Goal: Task Accomplishment & Management: Use online tool/utility

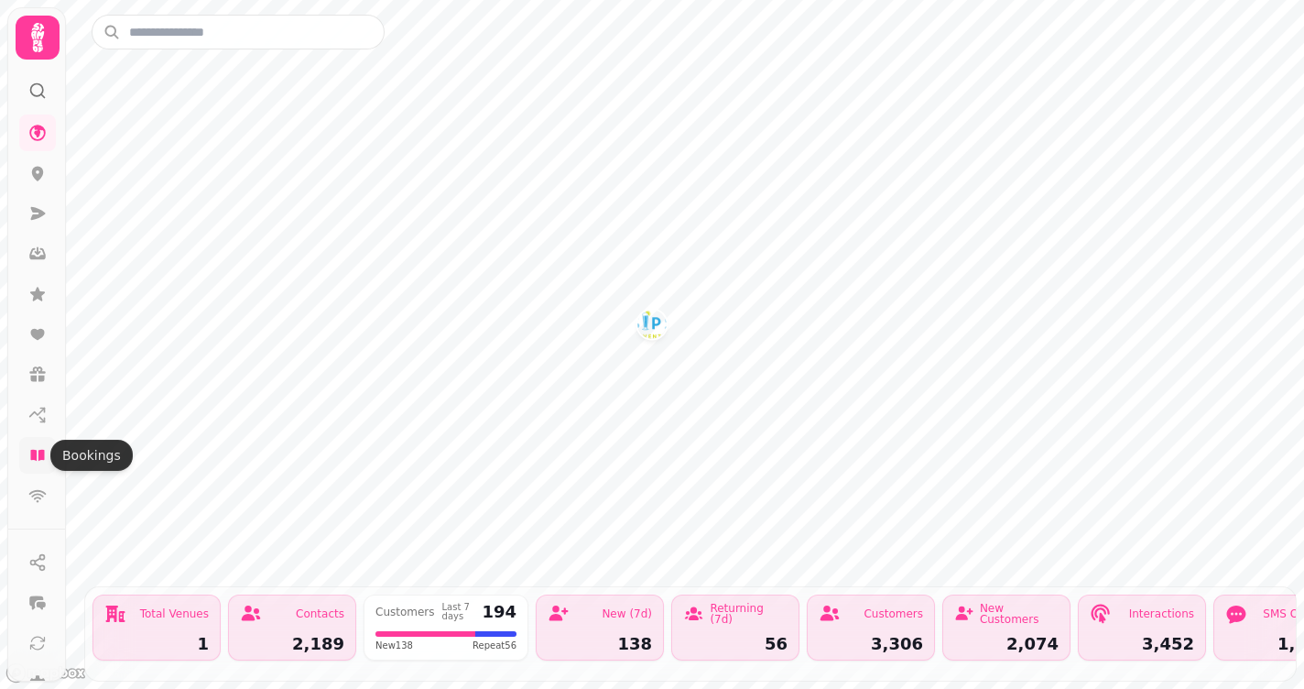
click at [38, 453] on icon at bounding box center [37, 455] width 14 height 11
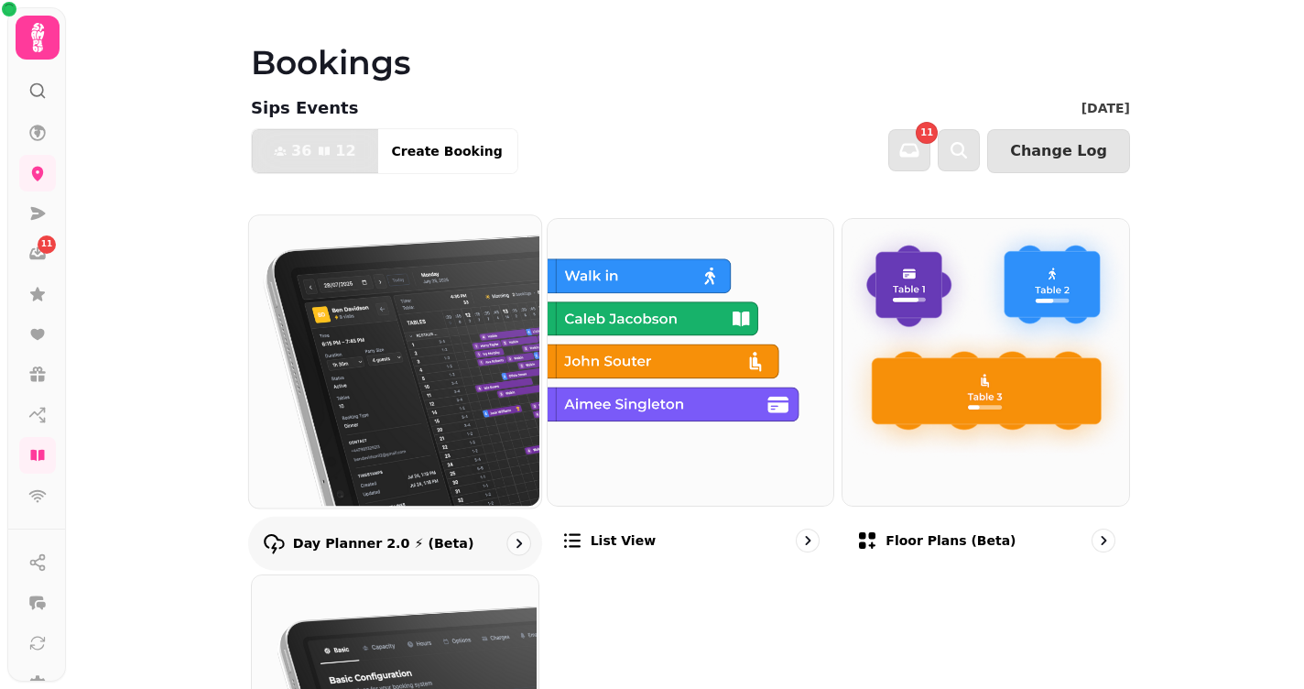
click at [371, 334] on img at bounding box center [393, 359] width 292 height 292
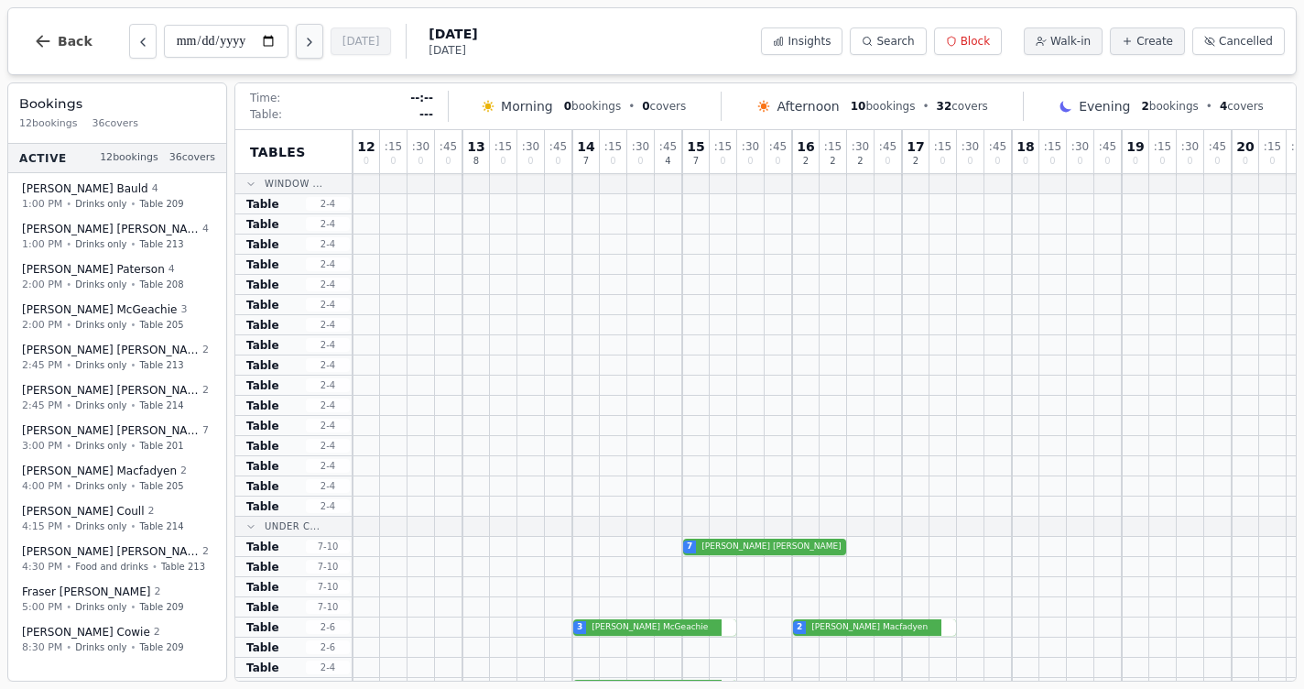
click at [302, 47] on icon "Next day" at bounding box center [309, 42] width 15 height 15
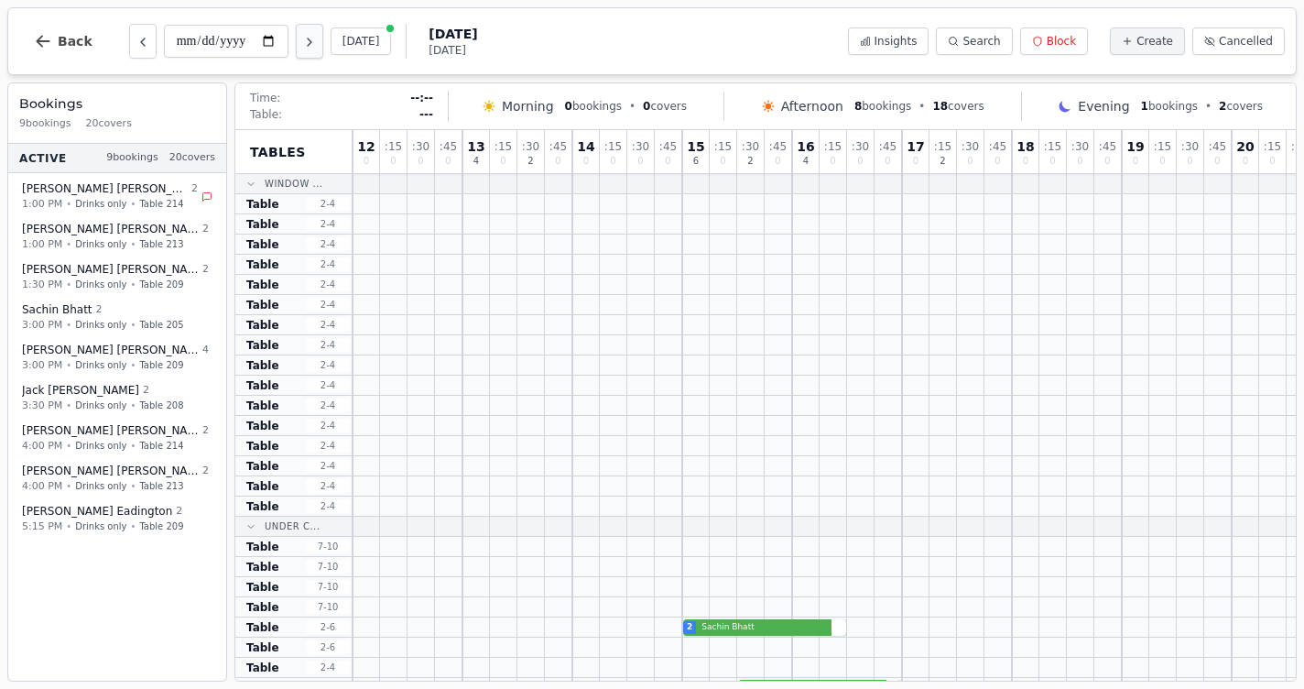
click at [302, 46] on icon "Next day" at bounding box center [309, 42] width 15 height 15
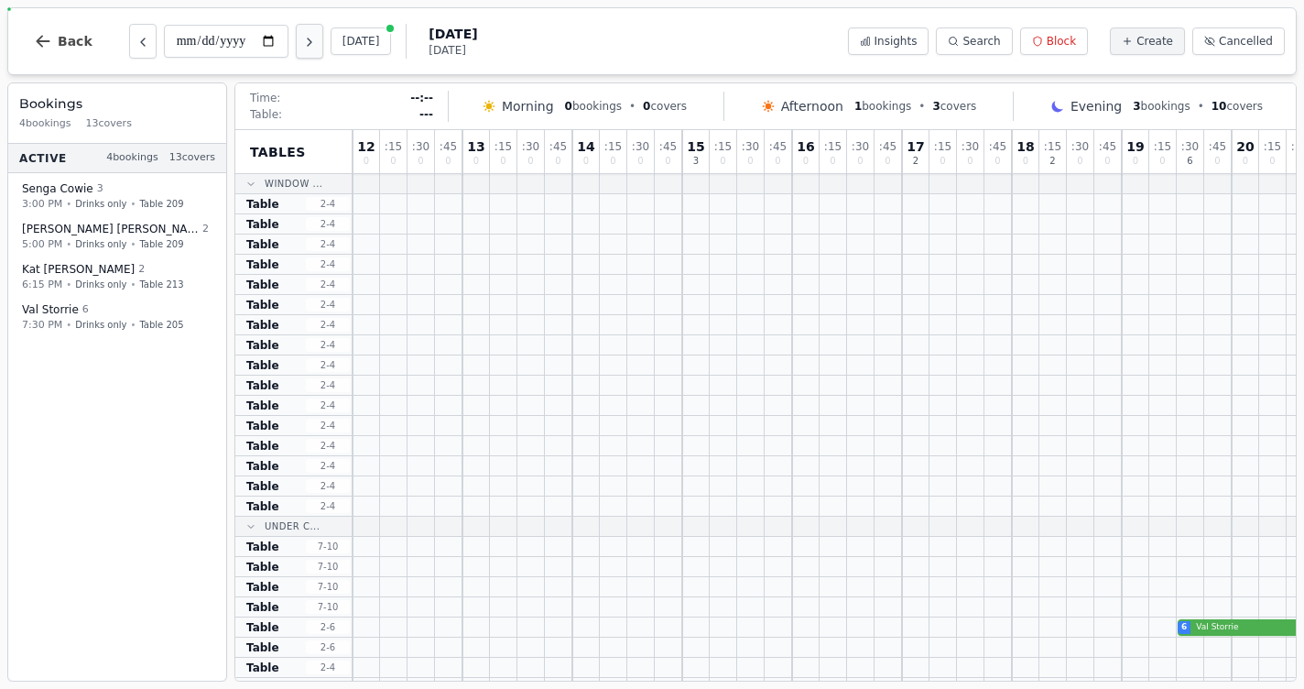
click at [302, 46] on icon "Next day" at bounding box center [309, 42] width 15 height 15
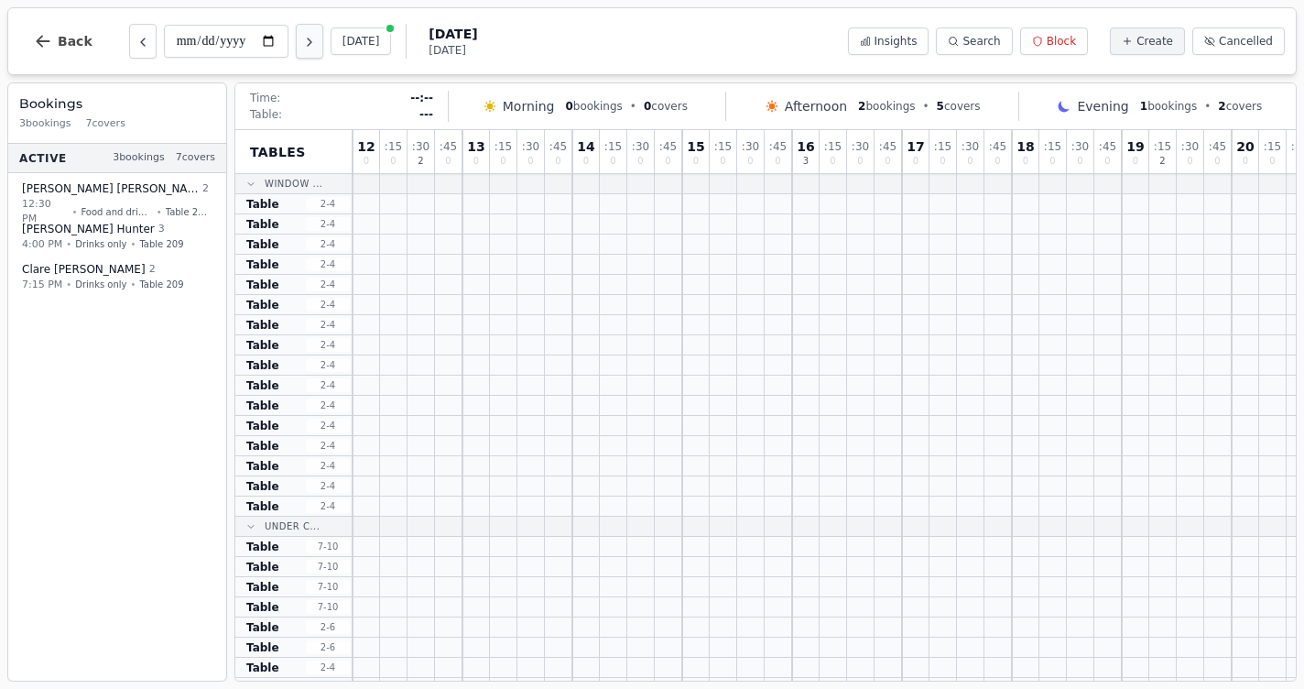
click at [302, 46] on icon "Next day" at bounding box center [309, 42] width 15 height 15
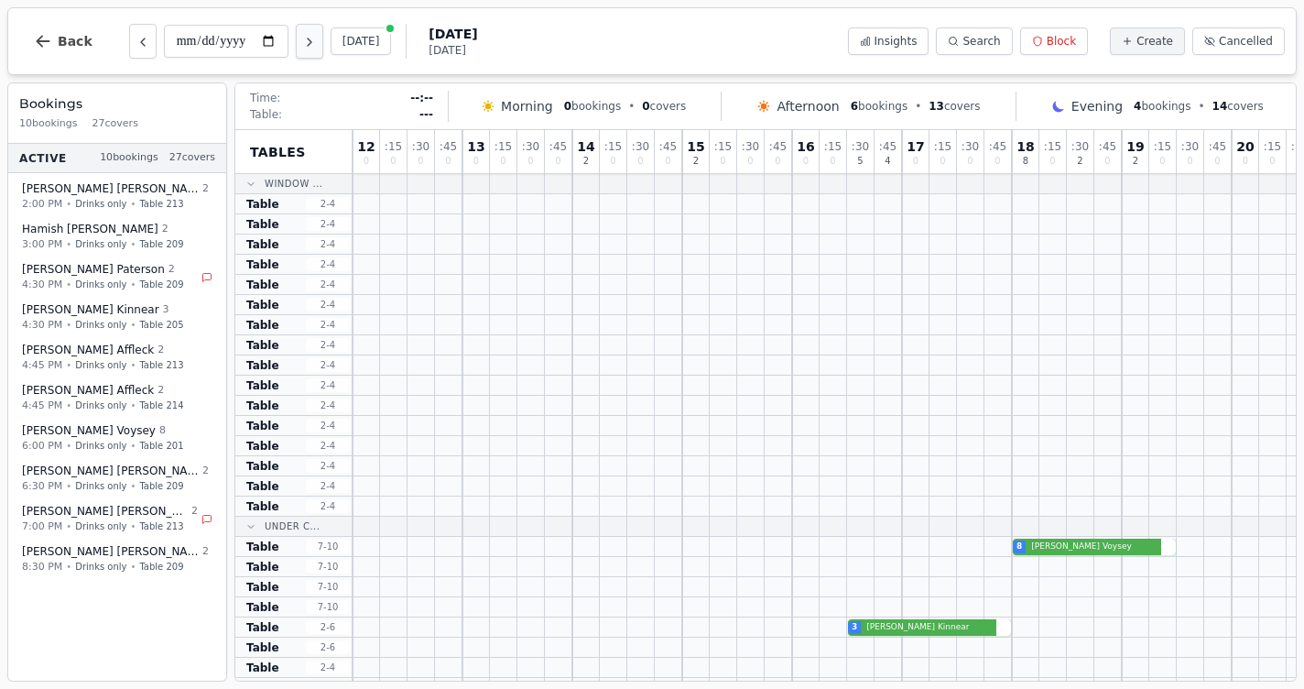
click at [302, 46] on icon "Next day" at bounding box center [309, 42] width 15 height 15
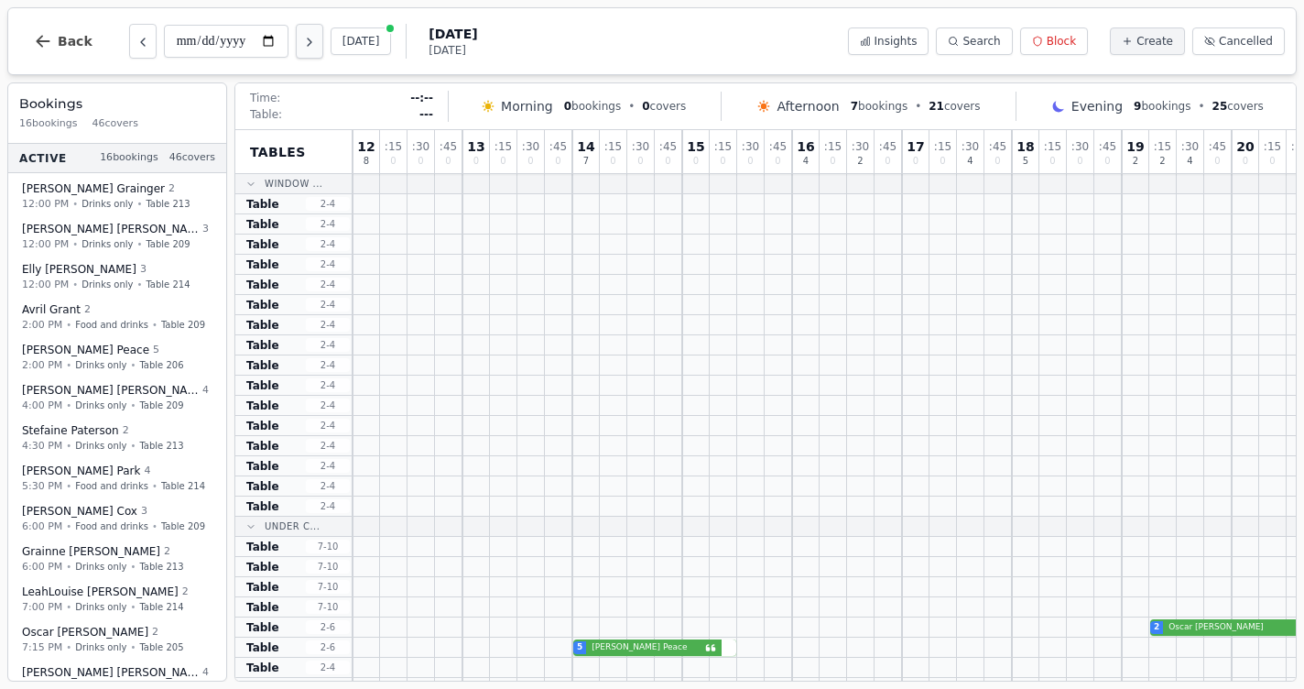
click at [302, 46] on icon "Next day" at bounding box center [309, 42] width 15 height 15
type input "**********"
